Goal: Transaction & Acquisition: Book appointment/travel/reservation

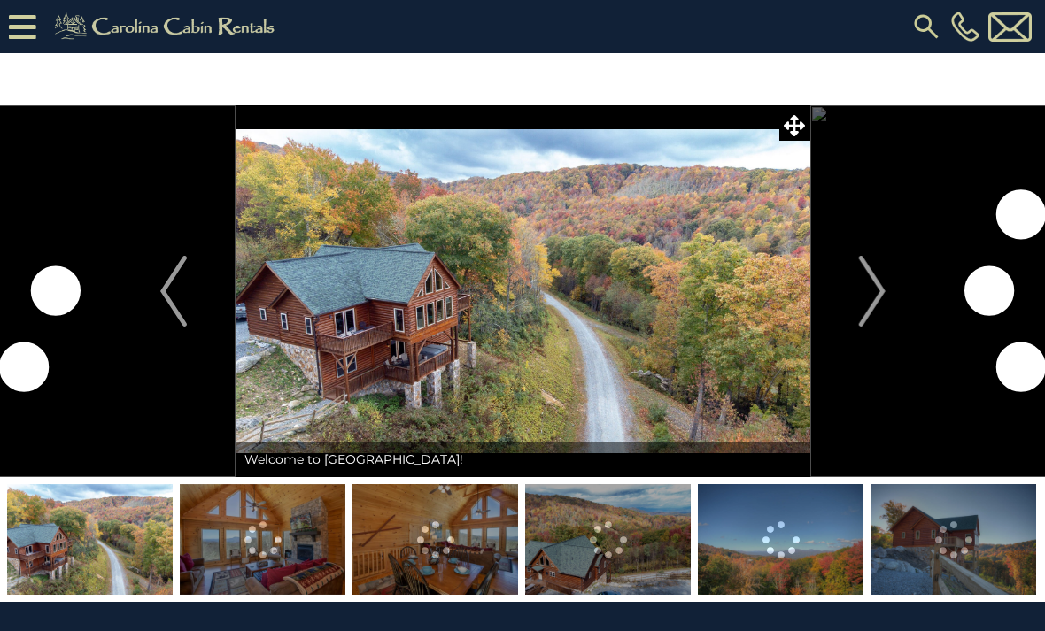
click at [874, 307] on img "Next" at bounding box center [871, 291] width 27 height 71
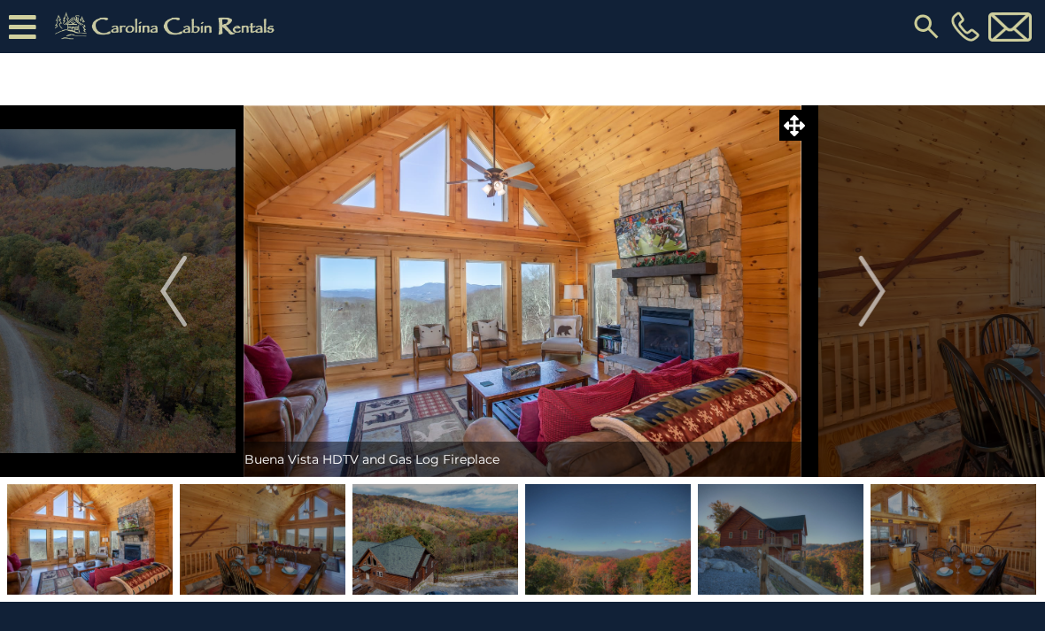
click at [876, 310] on img "Next" at bounding box center [871, 291] width 27 height 71
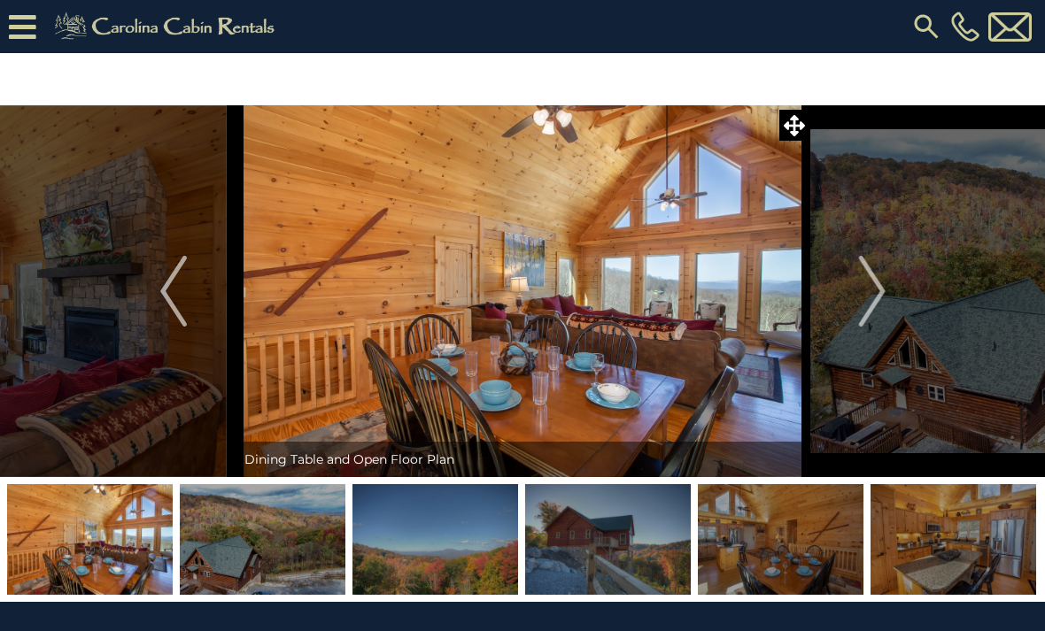
click at [870, 313] on img "Next" at bounding box center [871, 291] width 27 height 71
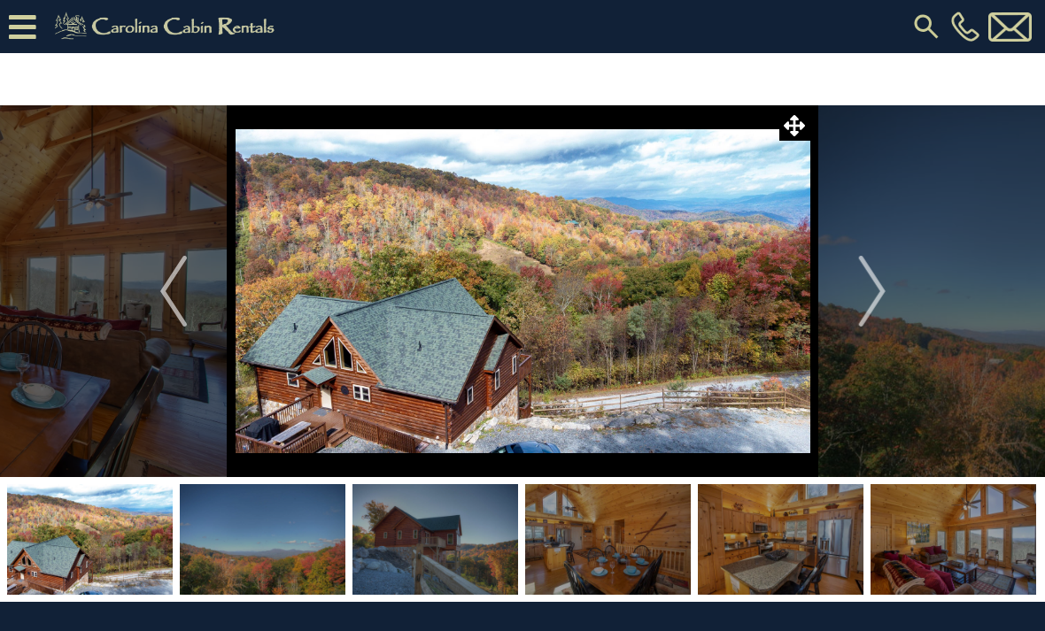
click at [871, 318] on img "Next" at bounding box center [871, 291] width 27 height 71
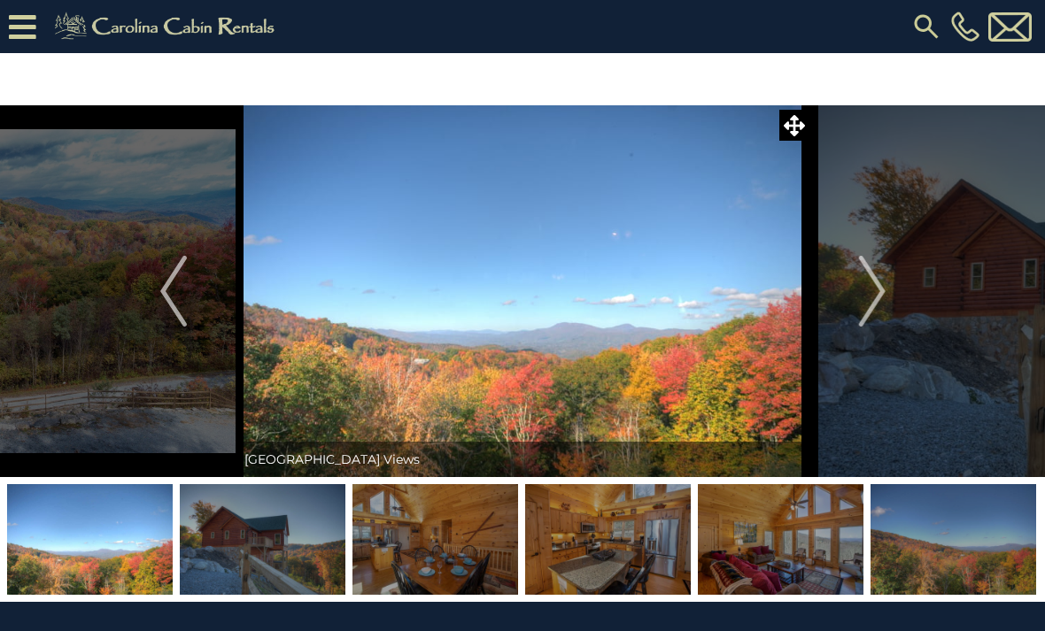
click at [872, 313] on img "Next" at bounding box center [871, 291] width 27 height 71
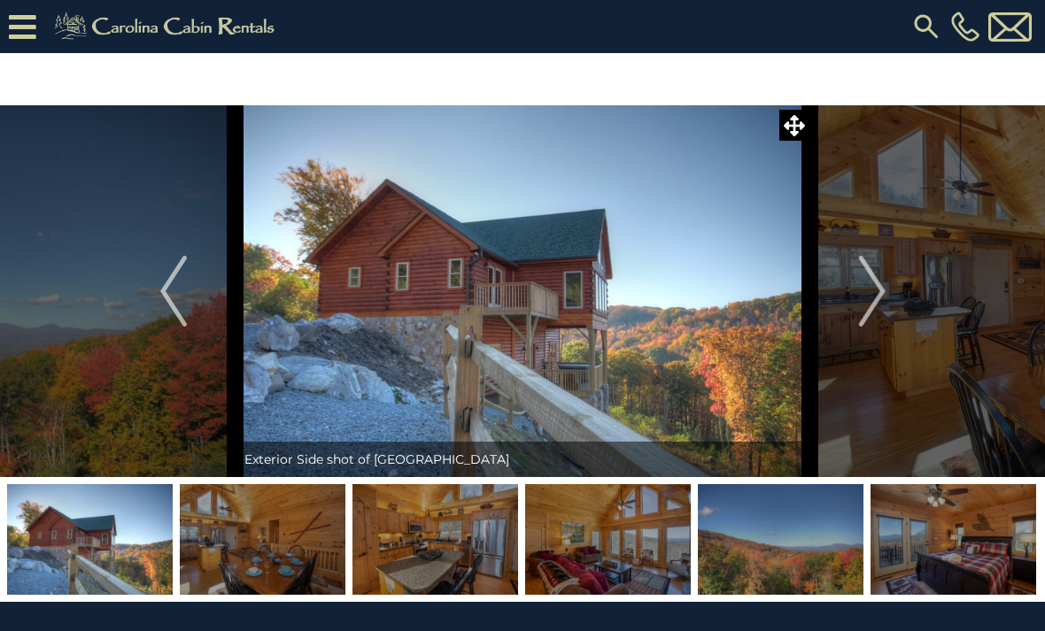
click at [869, 315] on img "Next" at bounding box center [871, 291] width 27 height 71
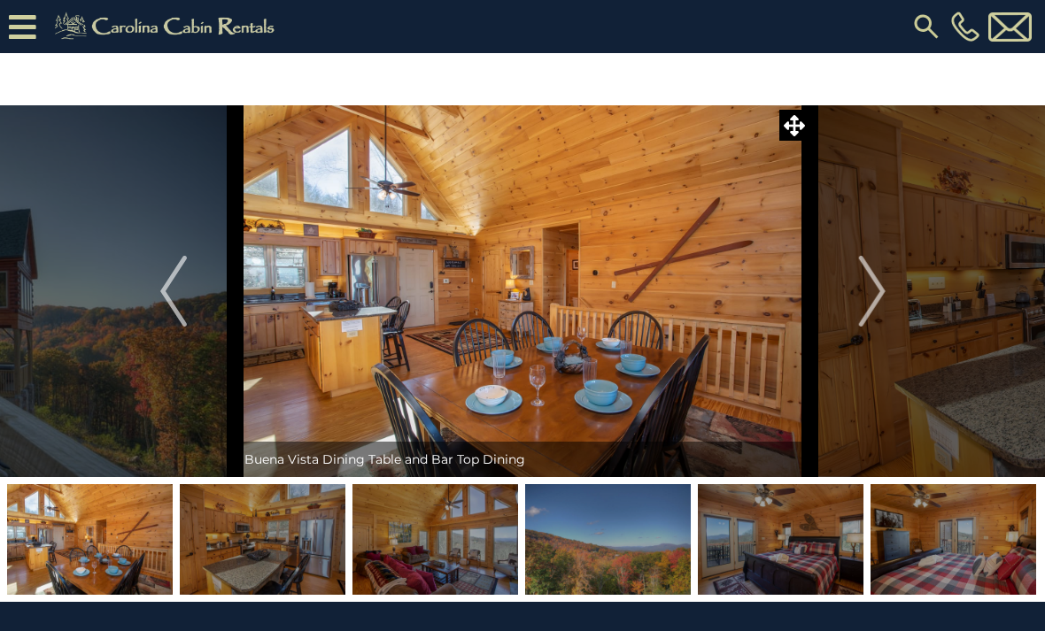
click at [877, 307] on img "Next" at bounding box center [871, 291] width 27 height 71
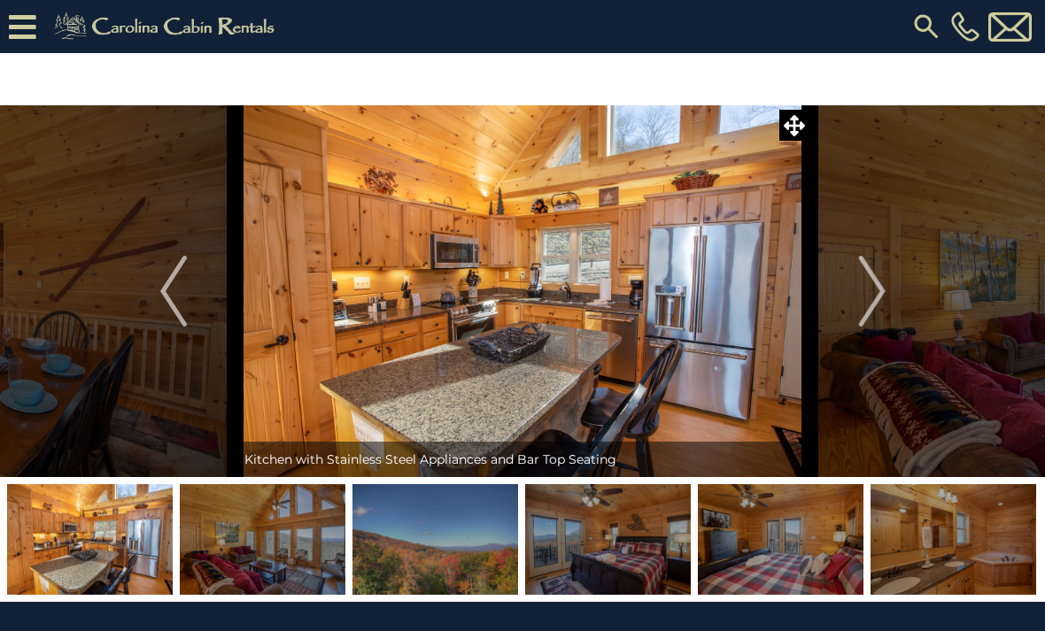
click at [875, 310] on img "Next" at bounding box center [871, 291] width 27 height 71
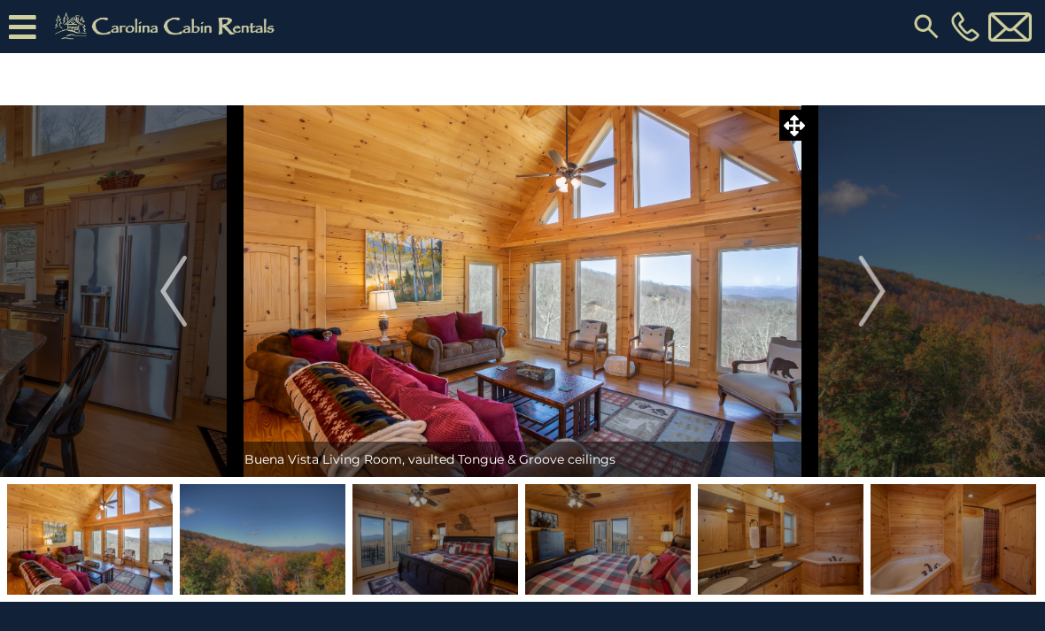
click at [879, 310] on img "Next" at bounding box center [871, 291] width 27 height 71
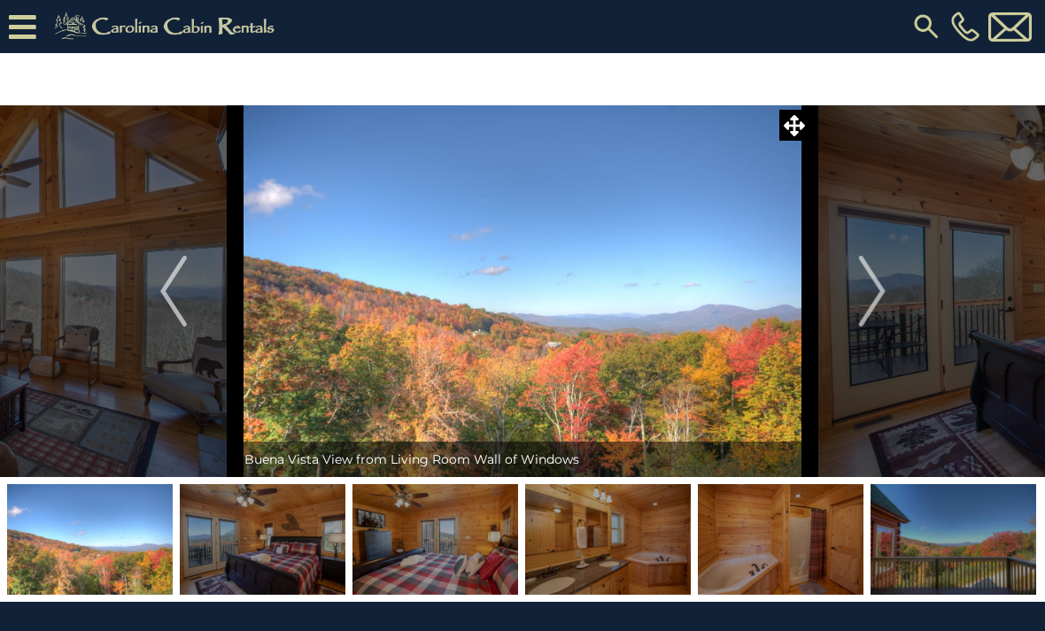
click at [880, 309] on img "Next" at bounding box center [871, 291] width 27 height 71
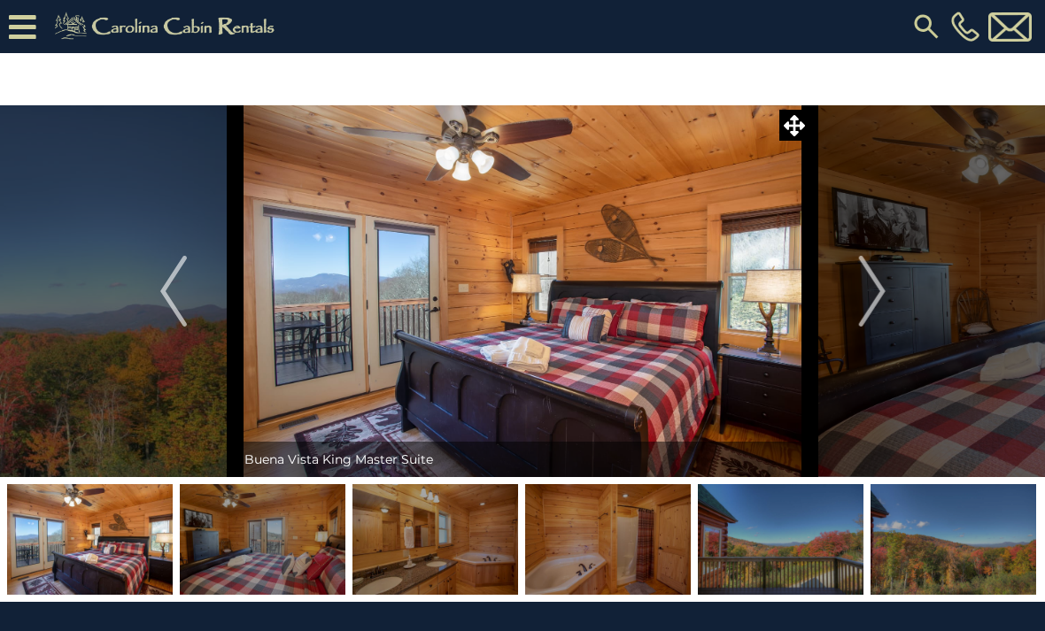
click at [884, 305] on img "Next" at bounding box center [871, 291] width 27 height 71
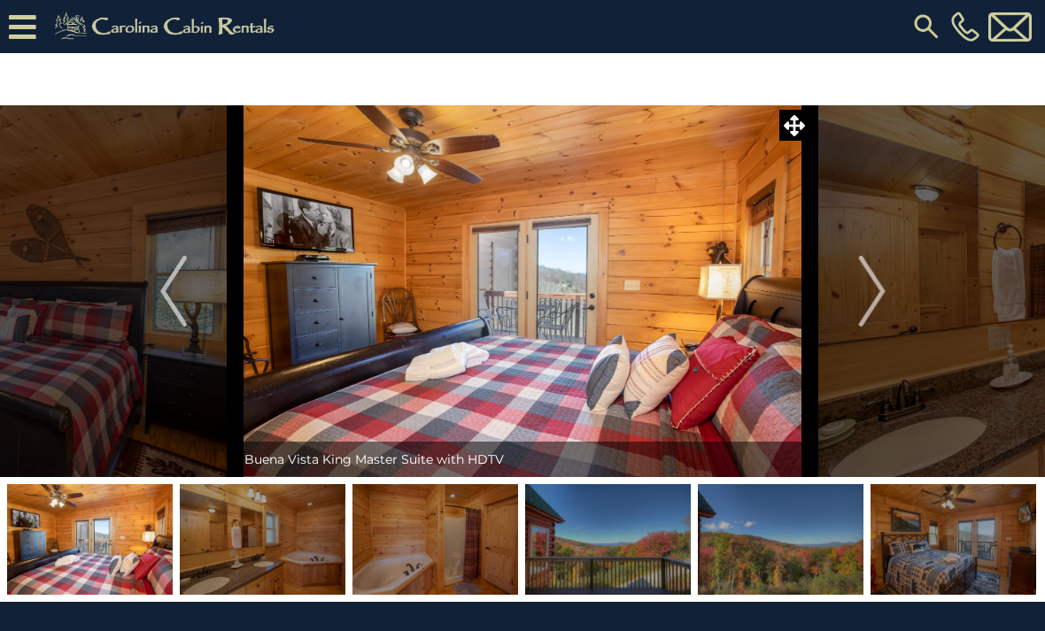
click at [883, 305] on img "Next" at bounding box center [871, 291] width 27 height 71
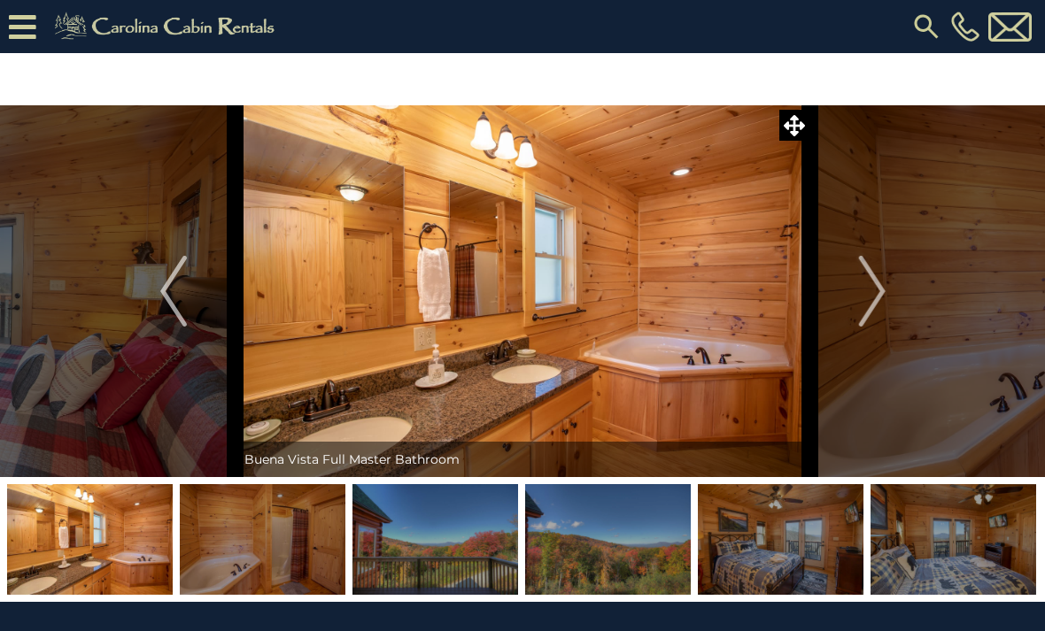
click at [876, 313] on img "Next" at bounding box center [871, 291] width 27 height 71
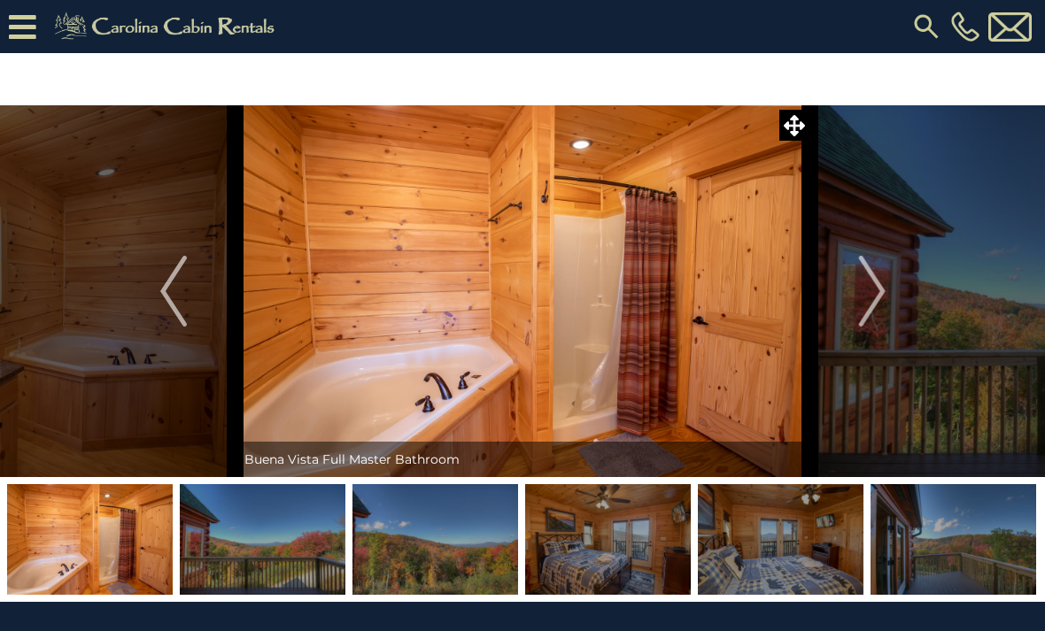
click at [875, 311] on img "Next" at bounding box center [871, 291] width 27 height 71
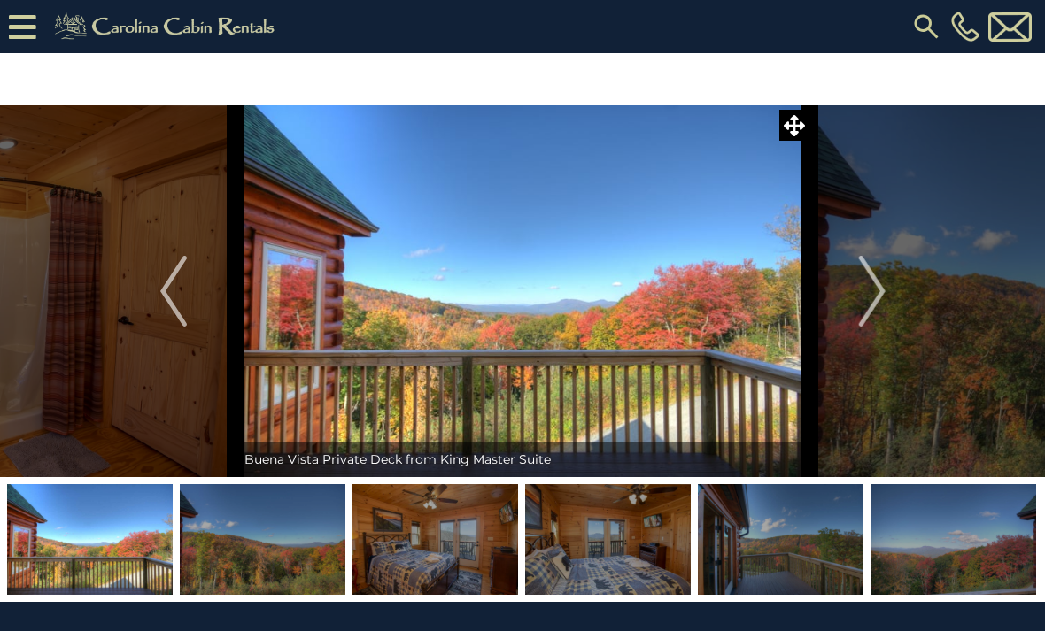
click at [872, 312] on img "Next" at bounding box center [871, 291] width 27 height 71
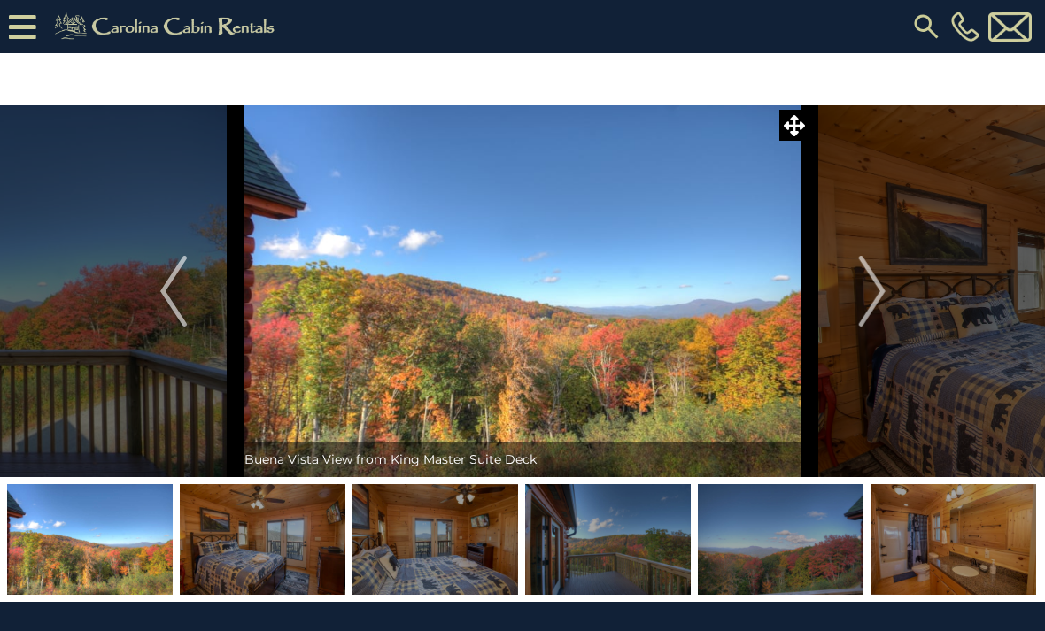
click at [876, 309] on img "Next" at bounding box center [871, 291] width 27 height 71
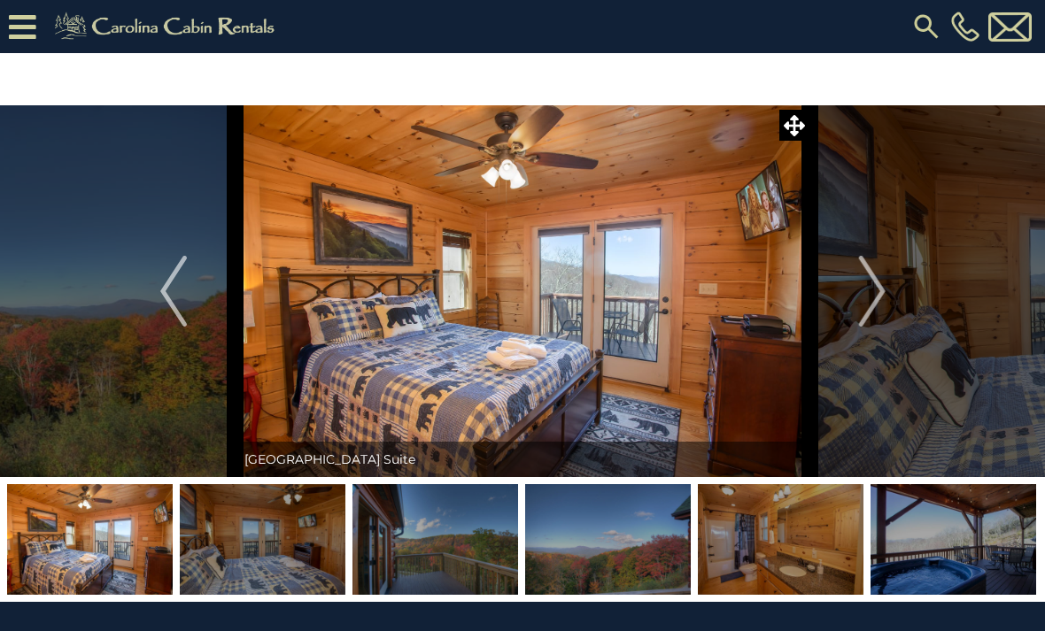
click at [880, 312] on img "Next" at bounding box center [871, 291] width 27 height 71
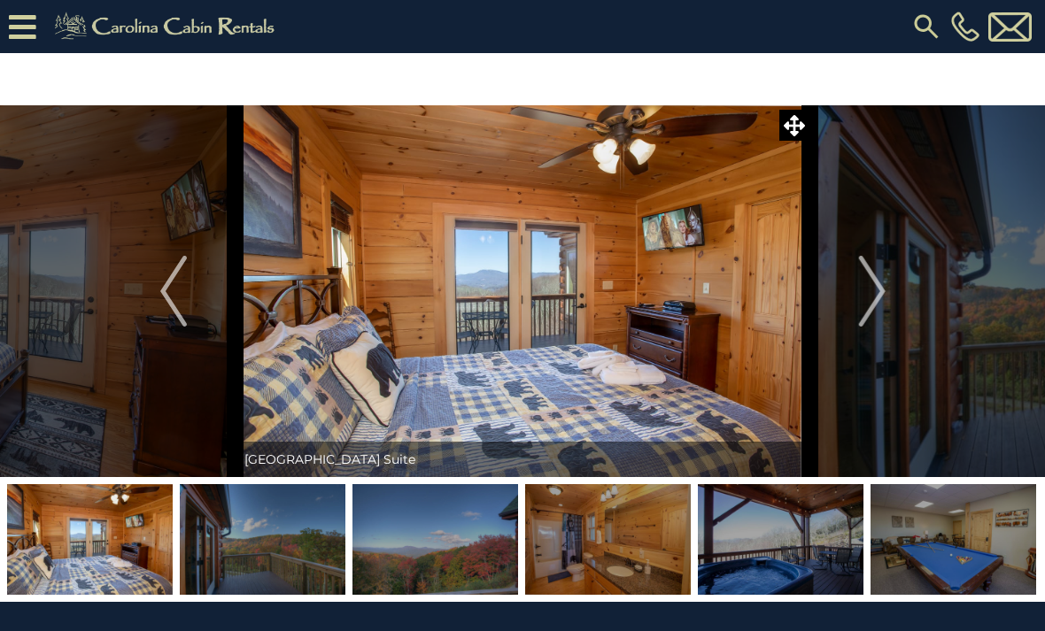
click at [873, 313] on img "Next" at bounding box center [871, 291] width 27 height 71
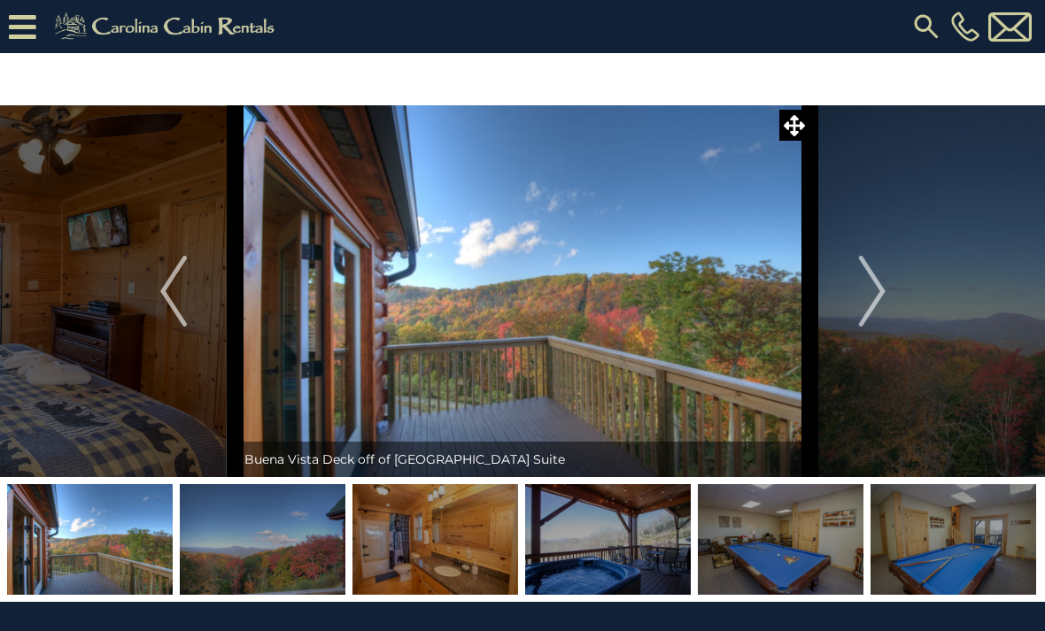
click at [876, 311] on img "Next" at bounding box center [871, 291] width 27 height 71
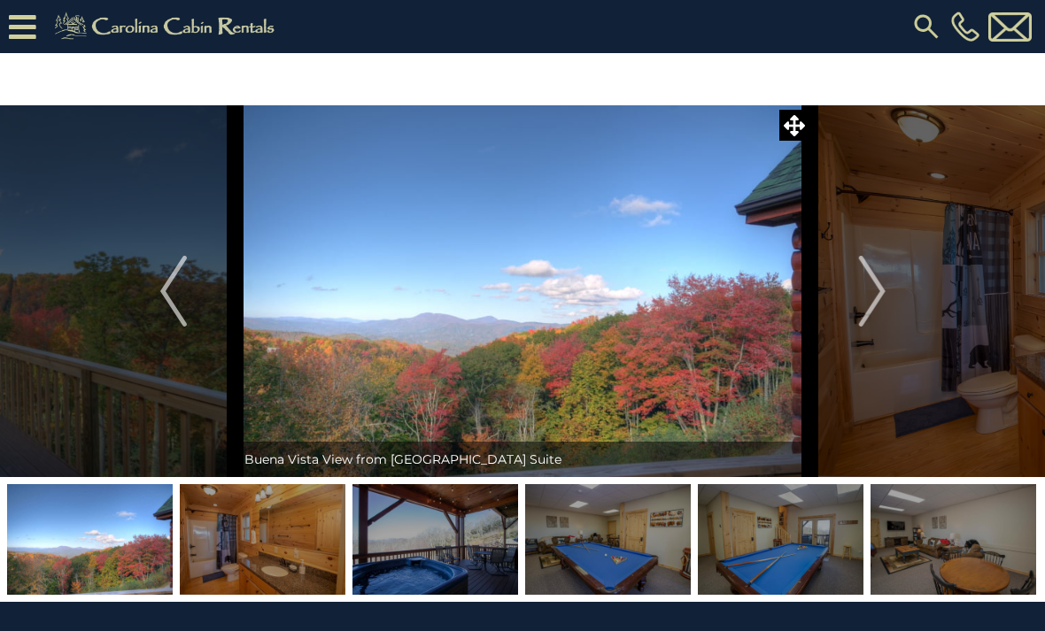
click at [877, 311] on img "Next" at bounding box center [871, 291] width 27 height 71
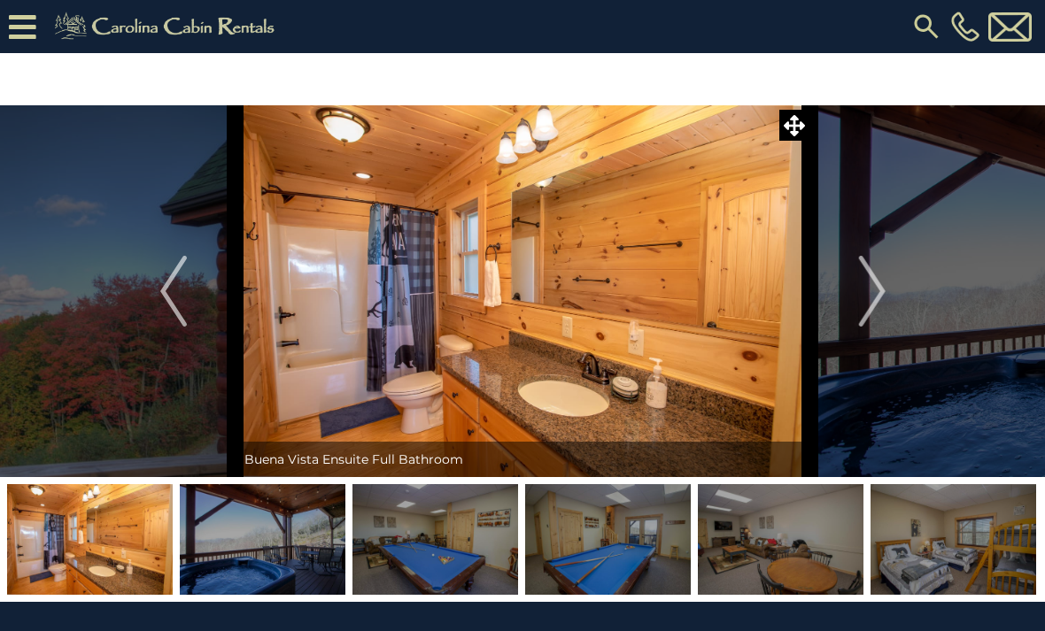
click at [880, 307] on img "Next" at bounding box center [871, 291] width 27 height 71
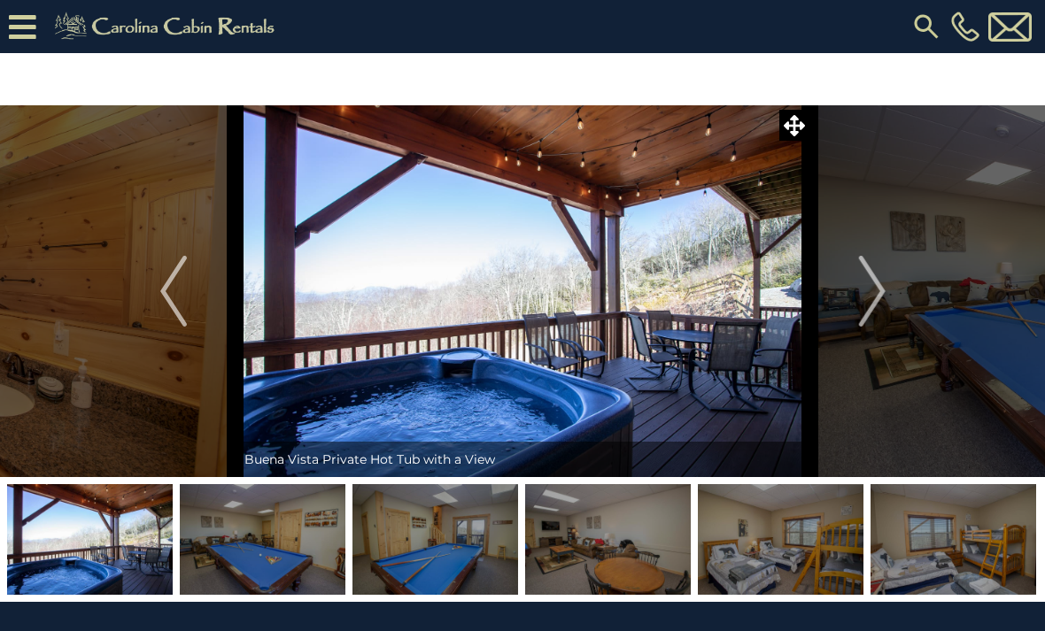
click at [877, 308] on img "Next" at bounding box center [871, 291] width 27 height 71
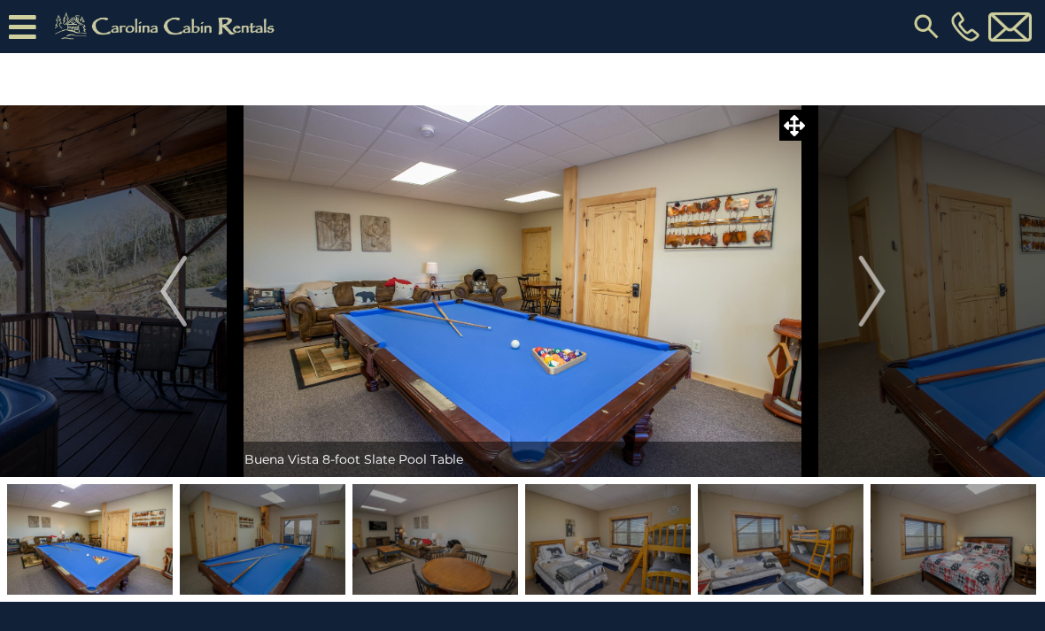
click at [876, 309] on img "Next" at bounding box center [871, 291] width 27 height 71
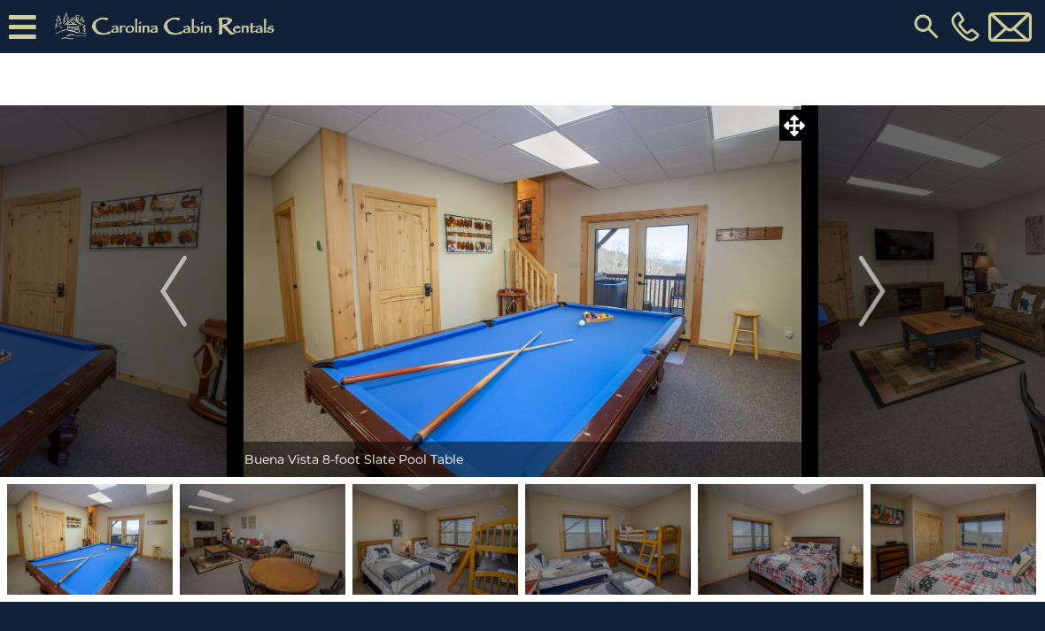
click at [877, 308] on img "Next" at bounding box center [871, 291] width 27 height 71
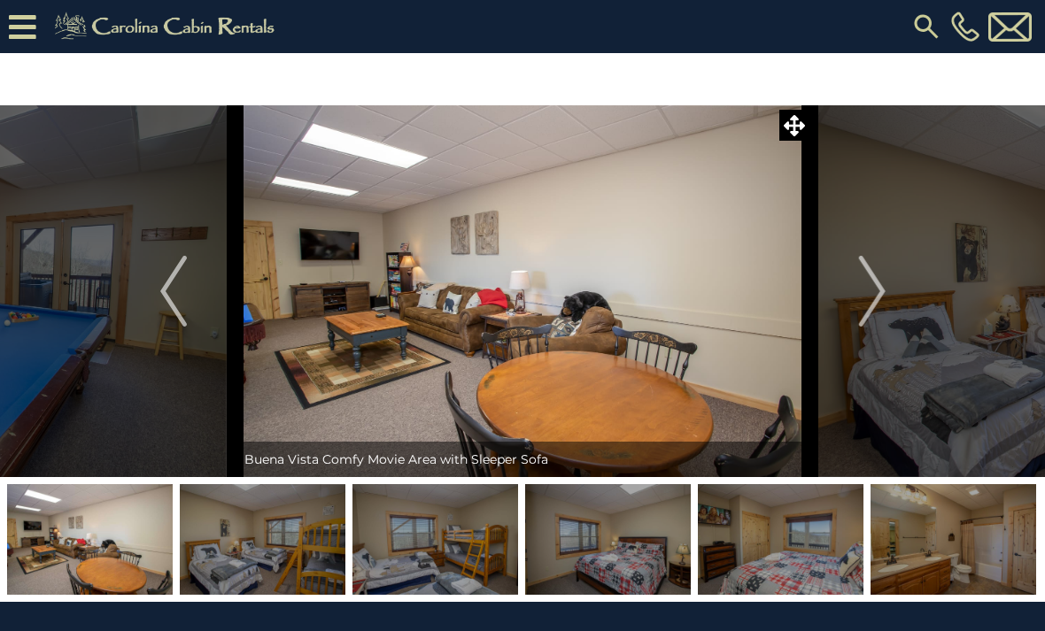
click at [877, 307] on img "Next" at bounding box center [871, 291] width 27 height 71
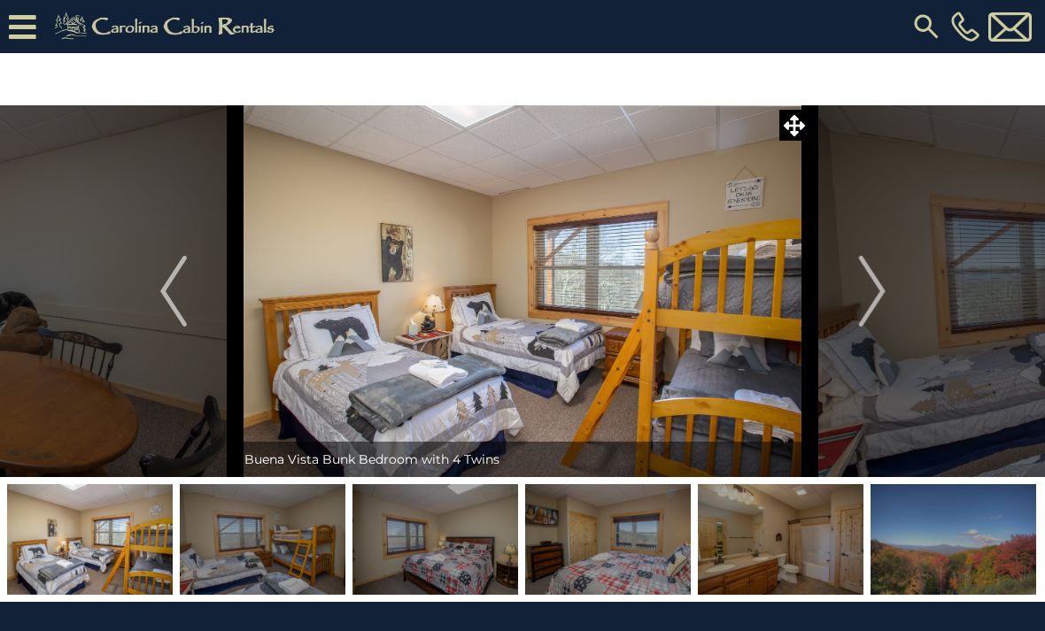
click at [872, 313] on img "Next" at bounding box center [871, 291] width 27 height 71
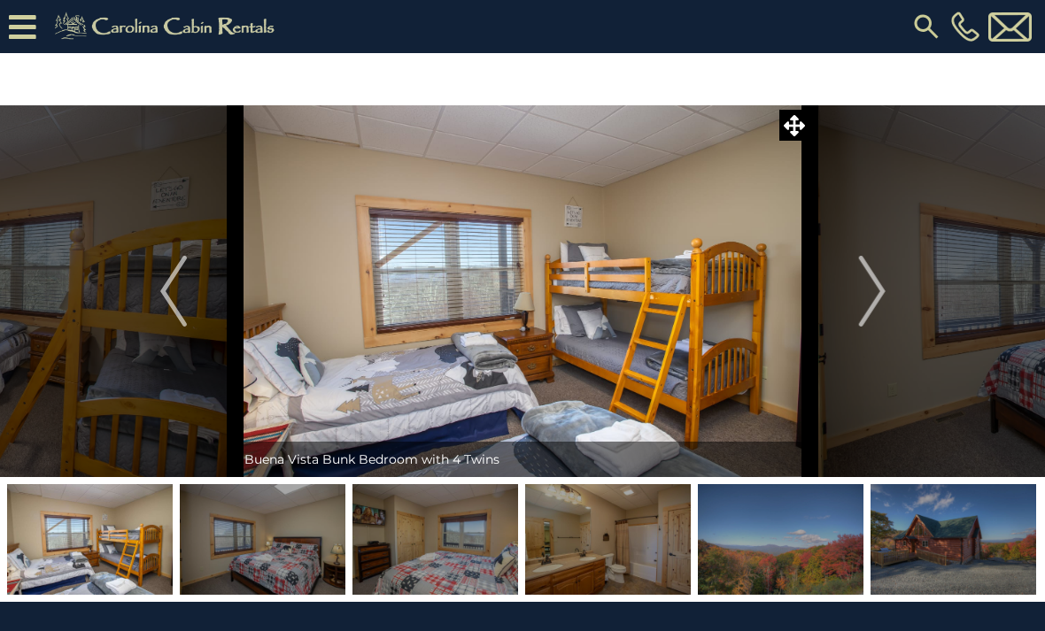
click at [875, 310] on img "Next" at bounding box center [871, 291] width 27 height 71
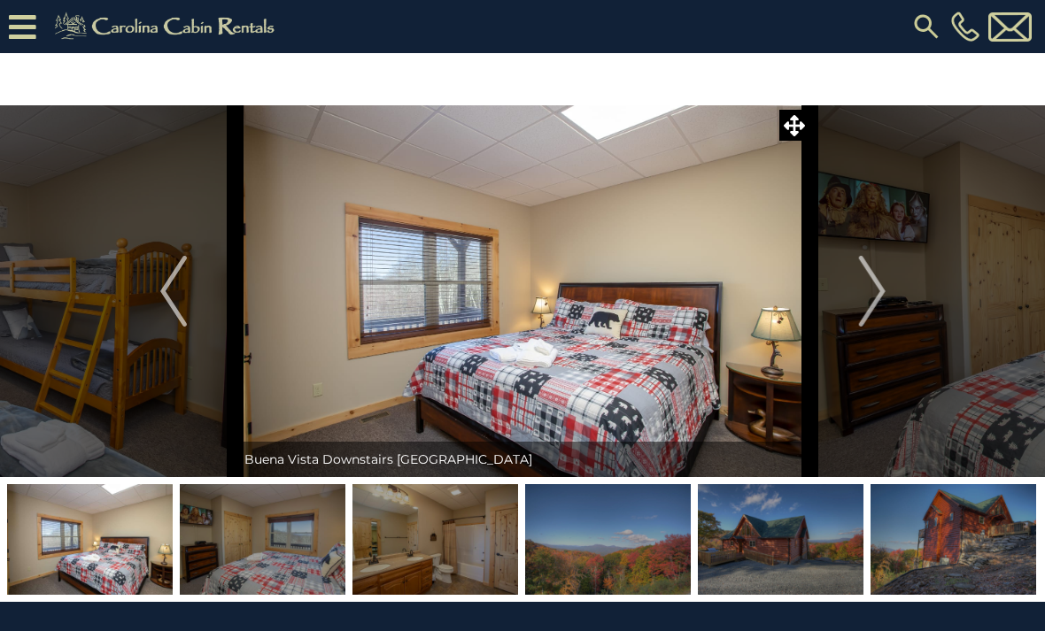
click at [877, 307] on img "Next" at bounding box center [871, 291] width 27 height 71
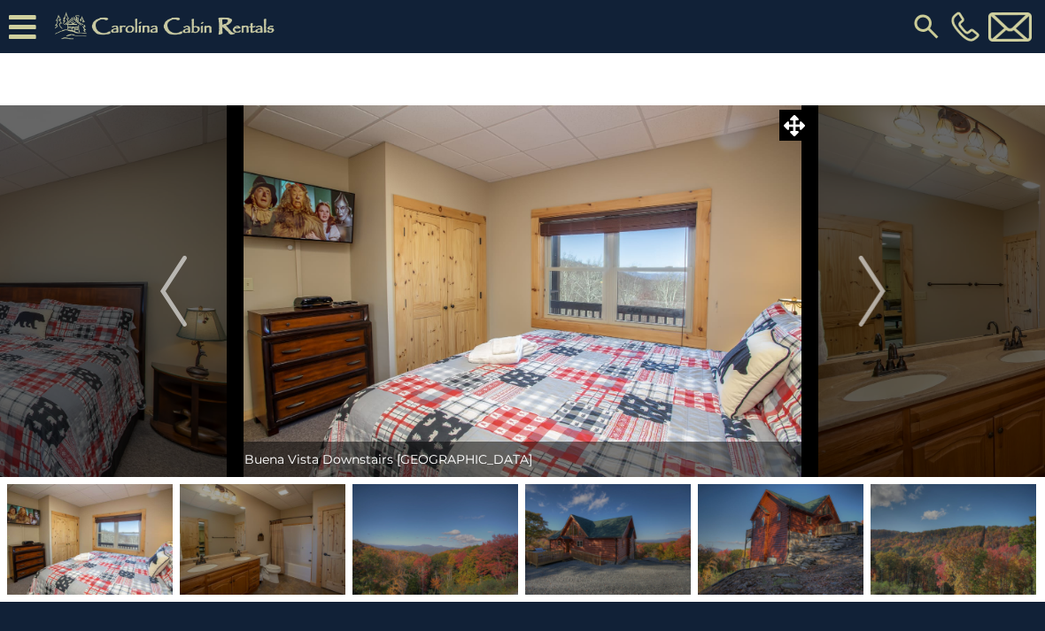
click at [876, 308] on img "Next" at bounding box center [871, 291] width 27 height 71
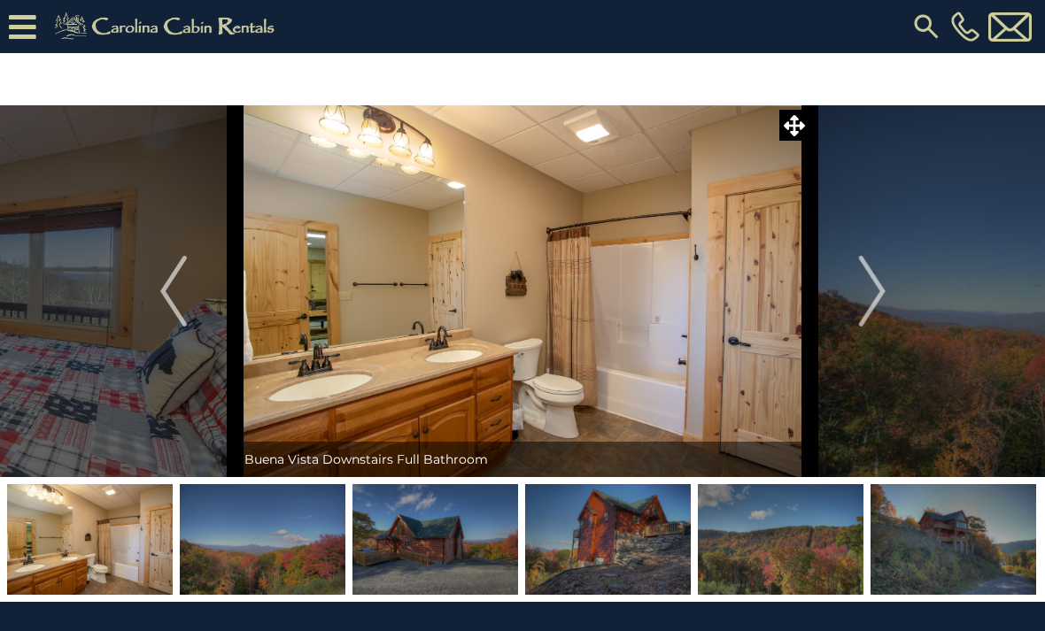
click at [873, 313] on img "Next" at bounding box center [871, 291] width 27 height 71
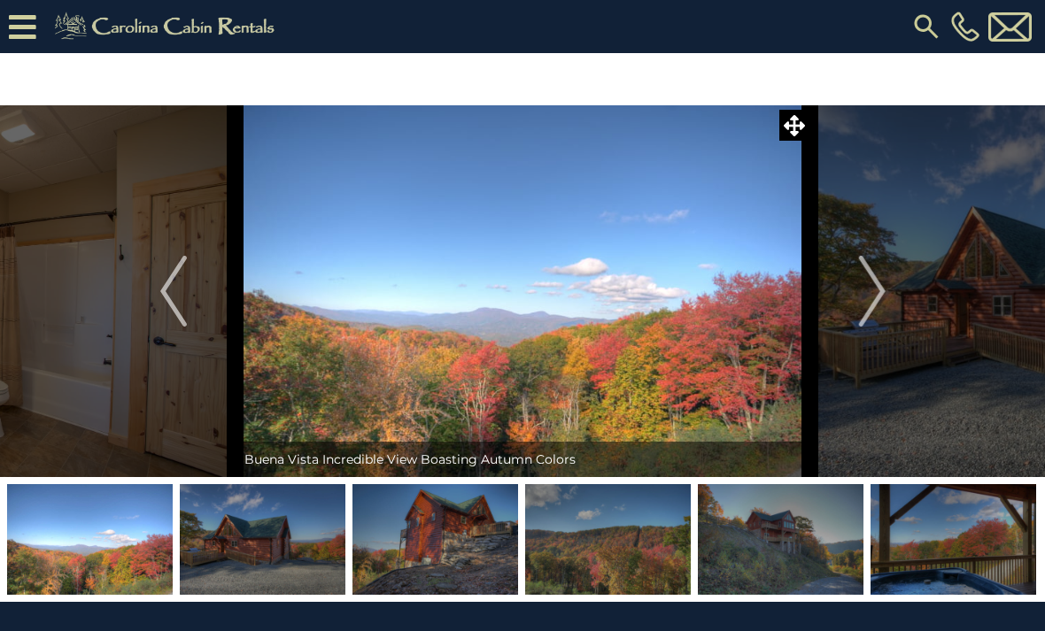
click at [871, 314] on img "Next" at bounding box center [871, 291] width 27 height 71
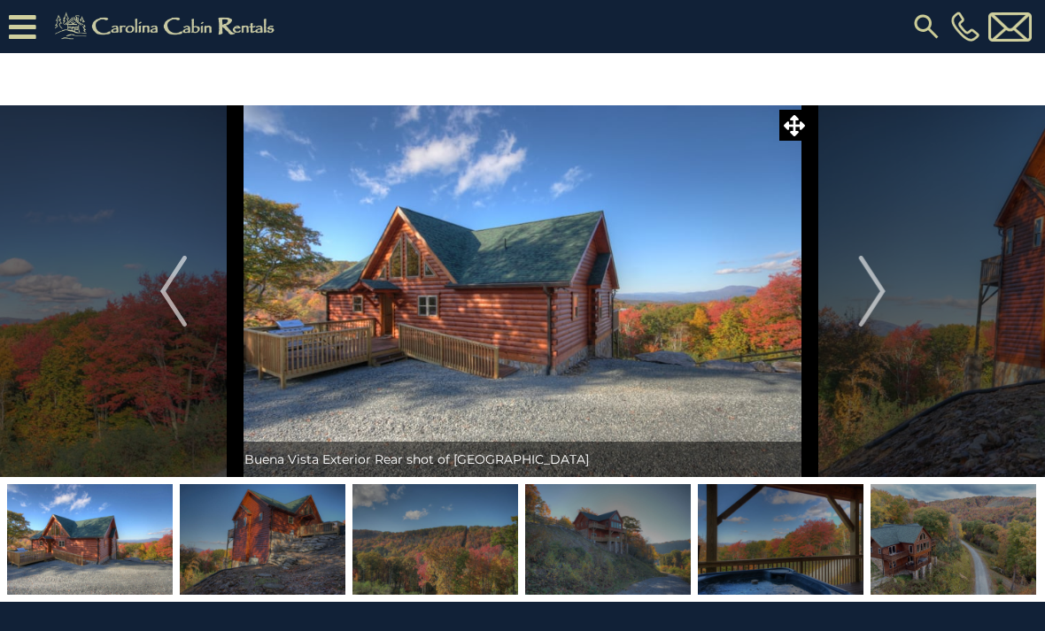
click at [869, 315] on img "Next" at bounding box center [871, 291] width 27 height 71
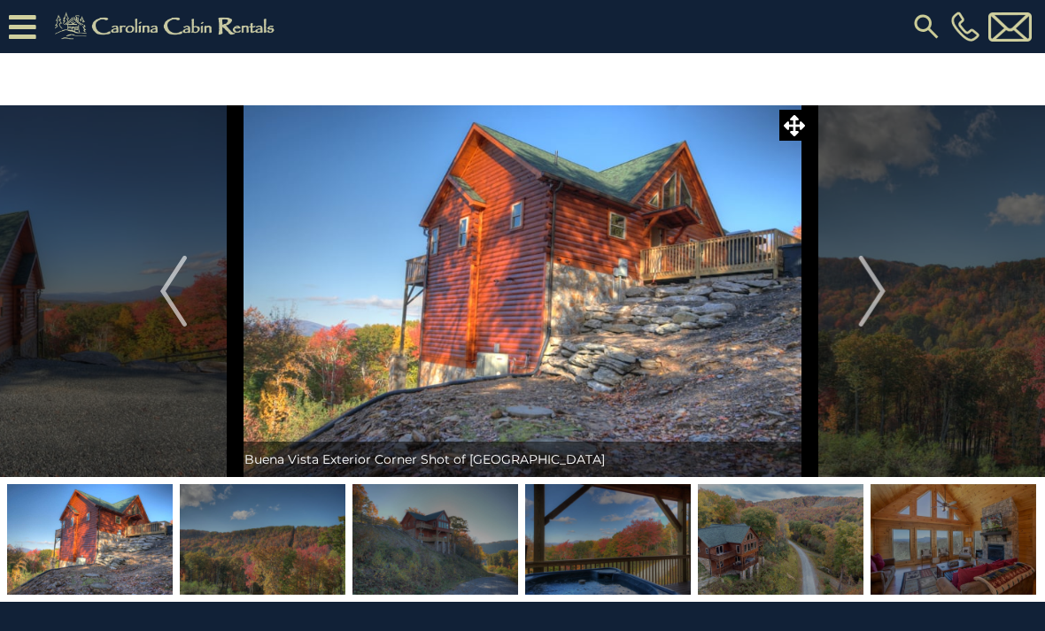
click at [872, 316] on img "Next" at bounding box center [871, 291] width 27 height 71
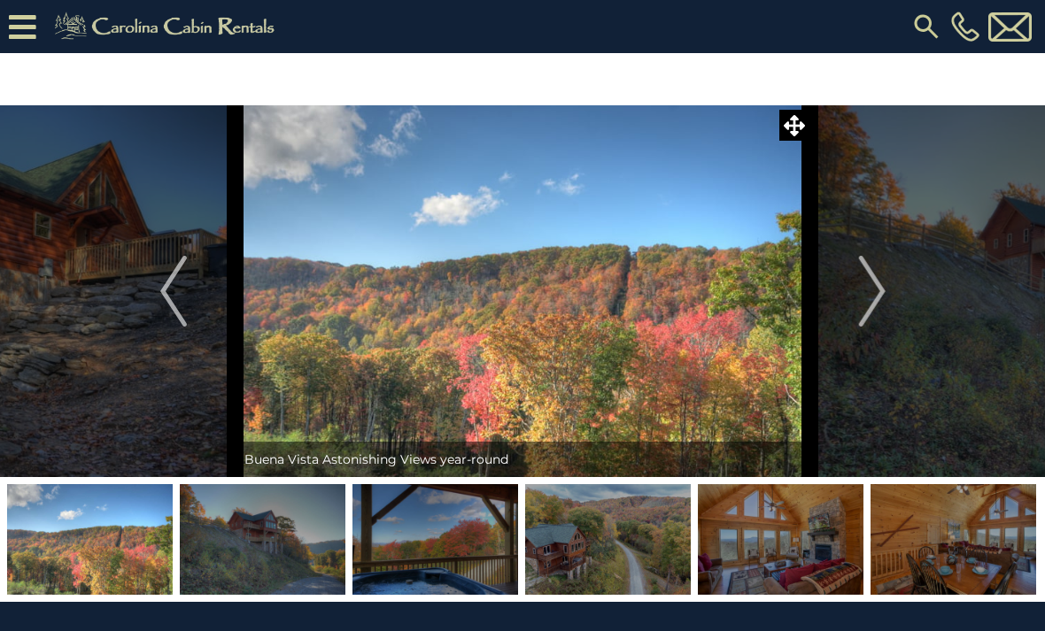
click at [876, 312] on img "Next" at bounding box center [871, 291] width 27 height 71
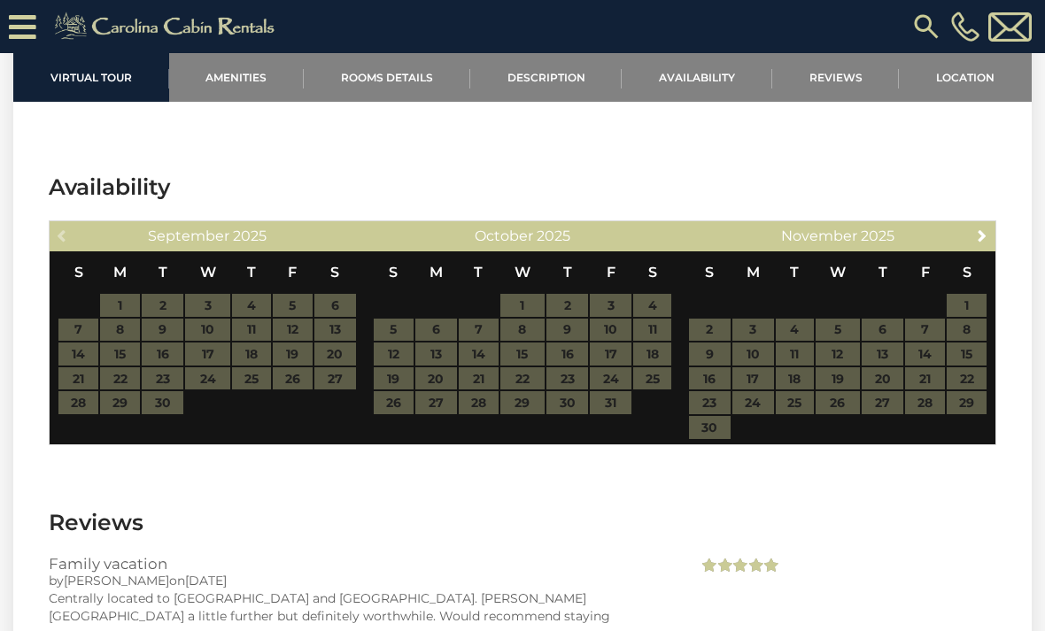
scroll to position [3347, 0]
click at [564, 354] on table "S M T W T F S 1 2 3 4 5 6 7 8 9 10 11 12 13 14 15 16 17 18 19 20 21 22 23 24 25…" at bounding box center [522, 334] width 299 height 164
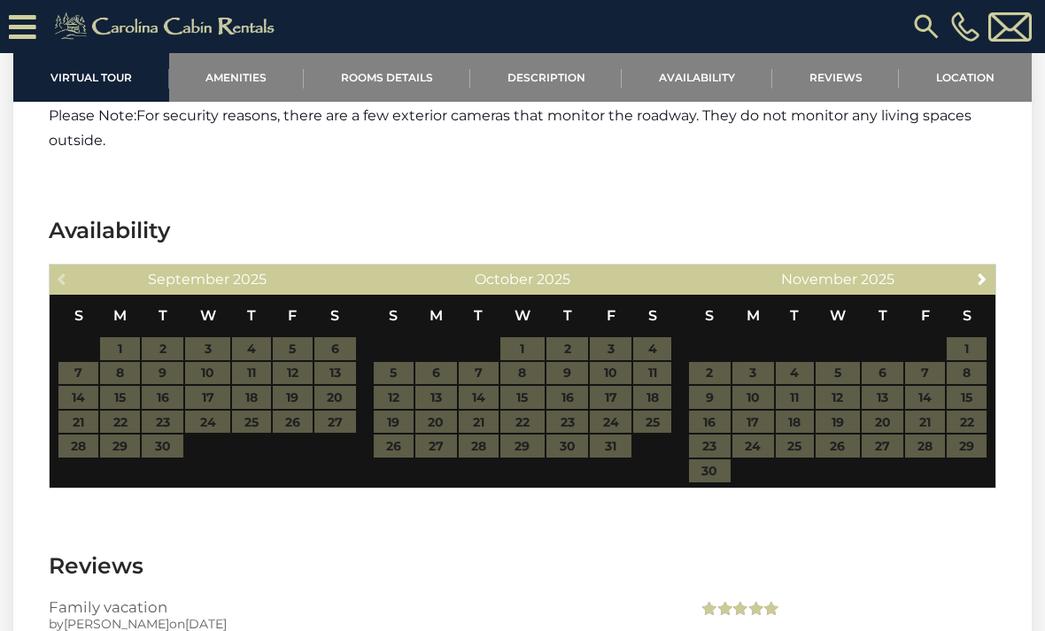
click at [713, 83] on link "Availability" at bounding box center [697, 77] width 151 height 49
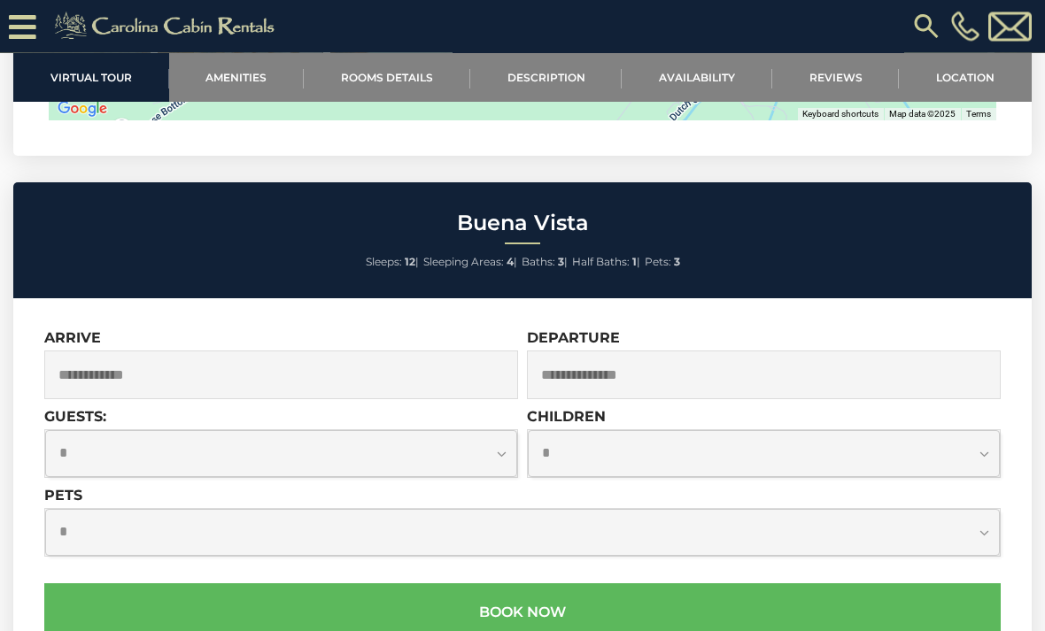
scroll to position [4522, 0]
click at [249, 363] on input "text" at bounding box center [281, 375] width 474 height 49
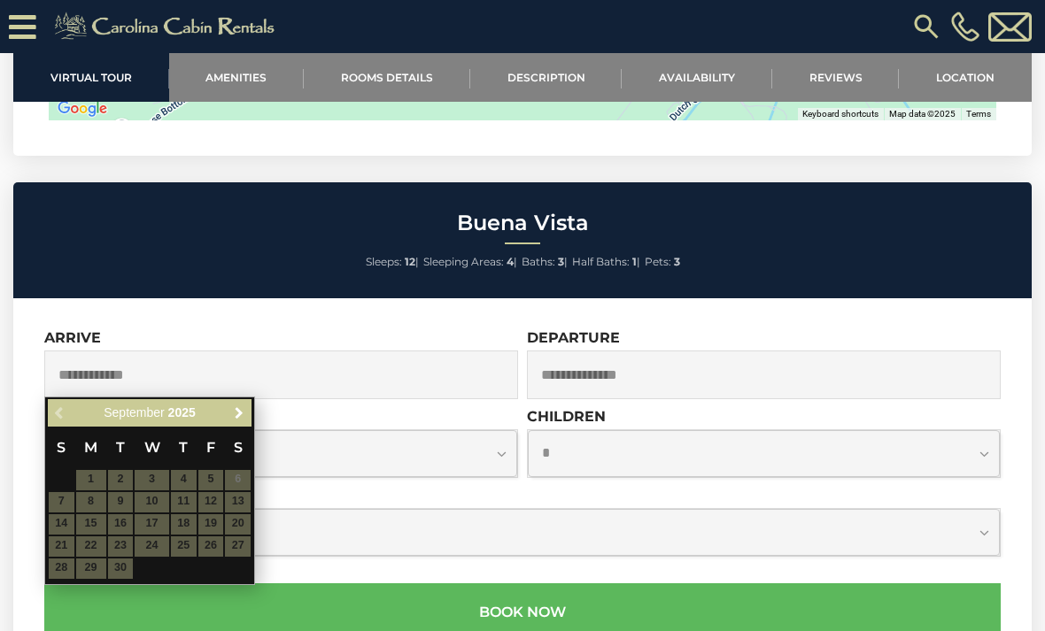
click at [249, 413] on link "Next" at bounding box center [239, 413] width 22 height 22
click at [167, 505] on table "S M T W T F S 1 2 3 4 5 6 7 8 9 10 11 12 13 14 15 16 17 18 19 20 21 22 23 24 25…" at bounding box center [150, 503] width 204 height 152
click at [625, 365] on input "text" at bounding box center [764, 375] width 474 height 49
